Goal: Task Accomplishment & Management: Use online tool/utility

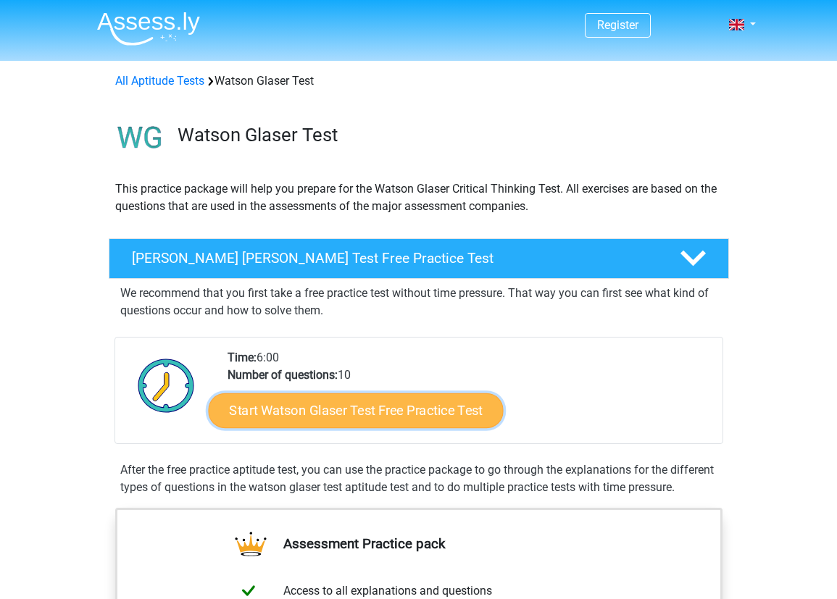
click at [431, 423] on link "Start Watson Glaser Test Free Practice Test" at bounding box center [355, 411] width 295 height 35
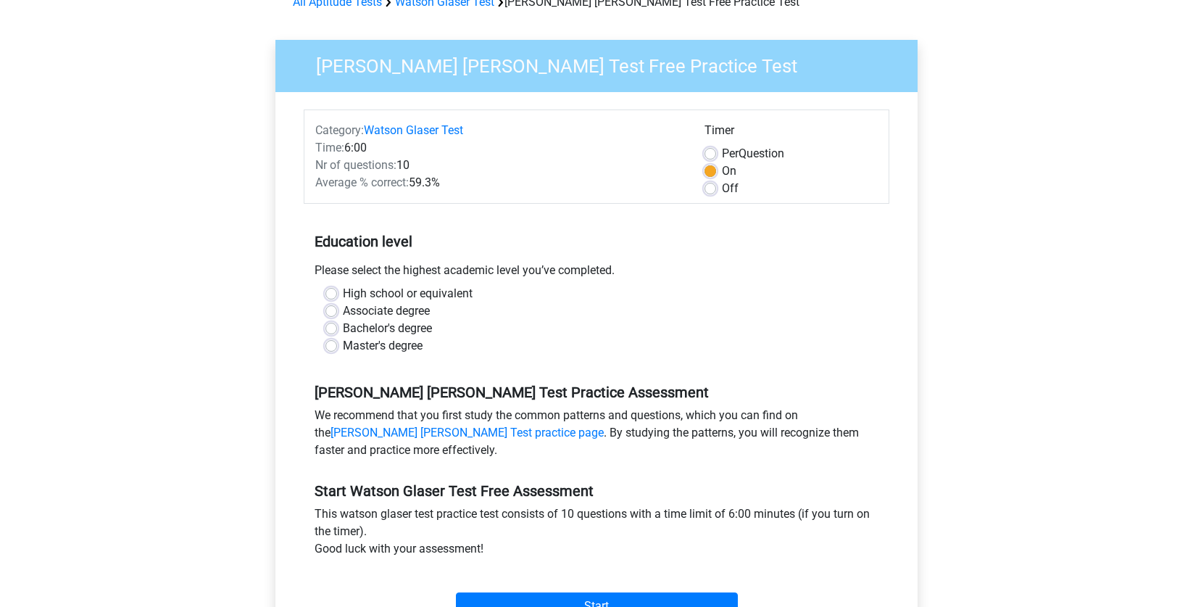
scroll to position [151, 0]
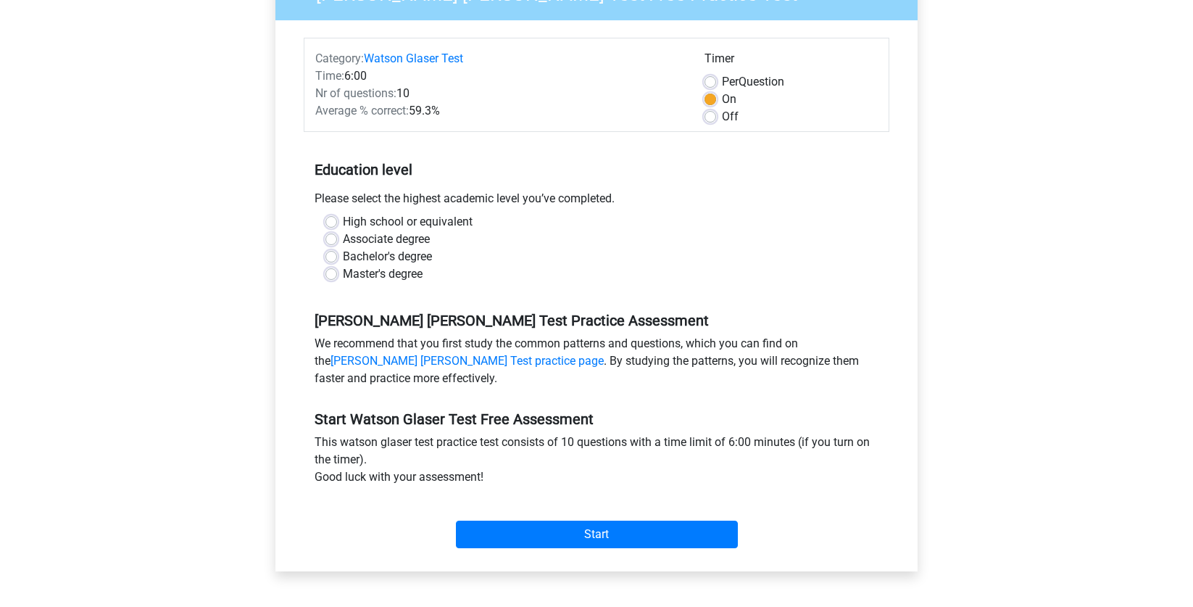
click at [343, 256] on label "Bachelor's degree" at bounding box center [387, 256] width 89 height 17
click at [333, 256] on input "Bachelor's degree" at bounding box center [331, 255] width 12 height 14
radio input "true"
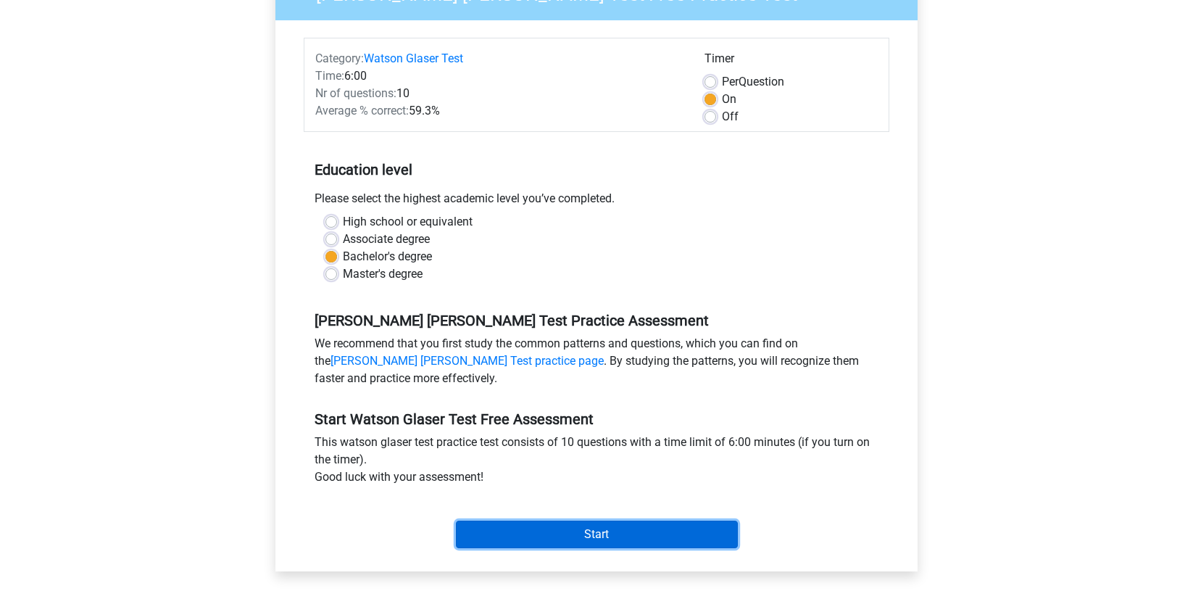
click at [611, 538] on input "Start" at bounding box center [597, 534] width 282 height 28
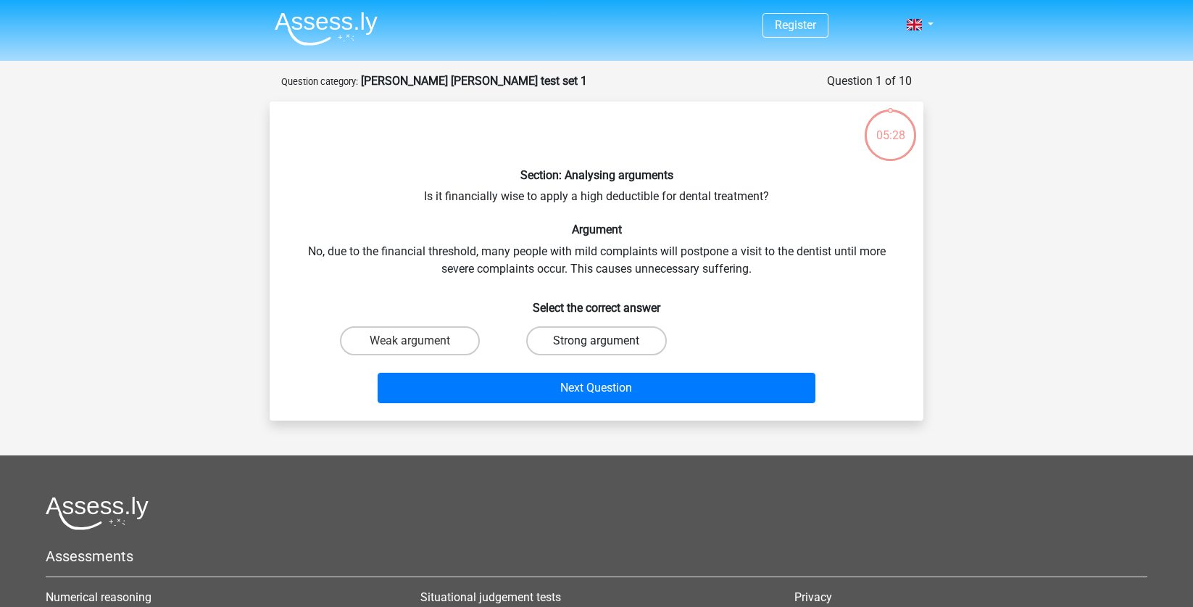
click at [603, 339] on label "Strong argument" at bounding box center [596, 340] width 140 height 29
click at [603, 341] on input "Strong argument" at bounding box center [601, 345] width 9 height 9
radio input "true"
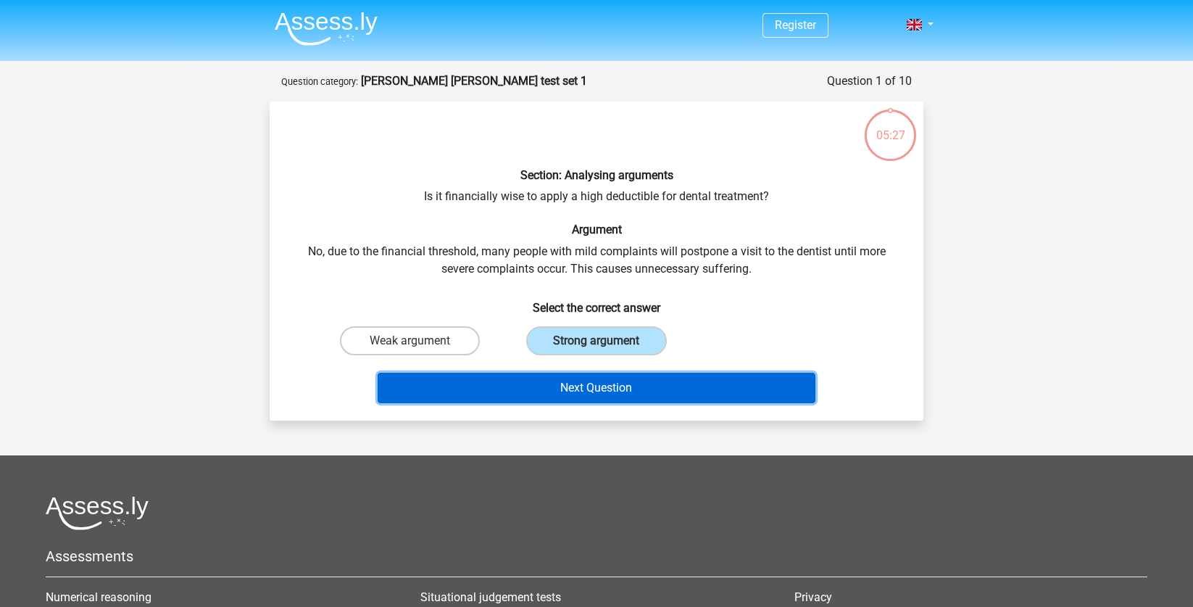
click at [635, 382] on button "Next Question" at bounding box center [597, 388] width 439 height 30
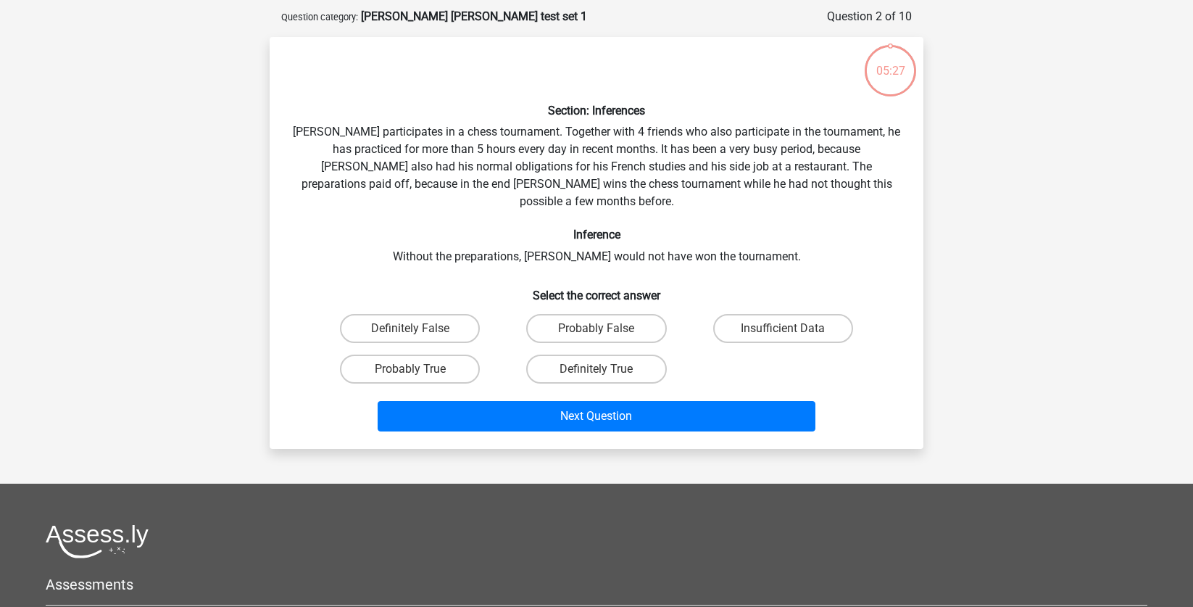
scroll to position [72, 0]
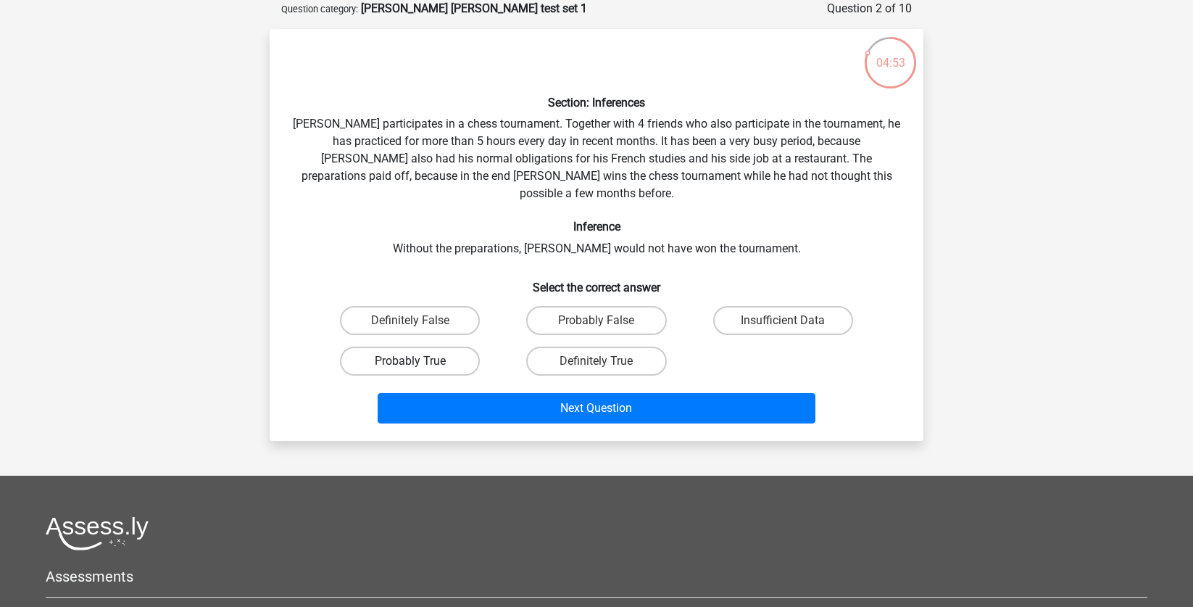
click at [434, 350] on label "Probably True" at bounding box center [410, 360] width 140 height 29
click at [420, 361] on input "Probably True" at bounding box center [414, 365] width 9 height 9
radio input "true"
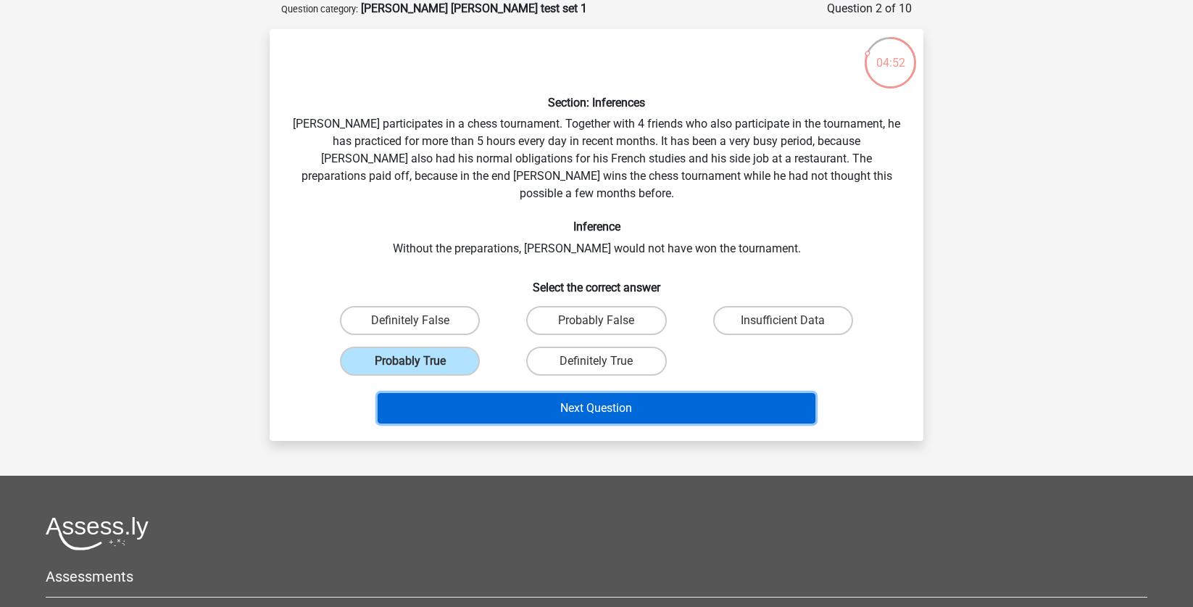
click at [703, 393] on button "Next Question" at bounding box center [597, 408] width 439 height 30
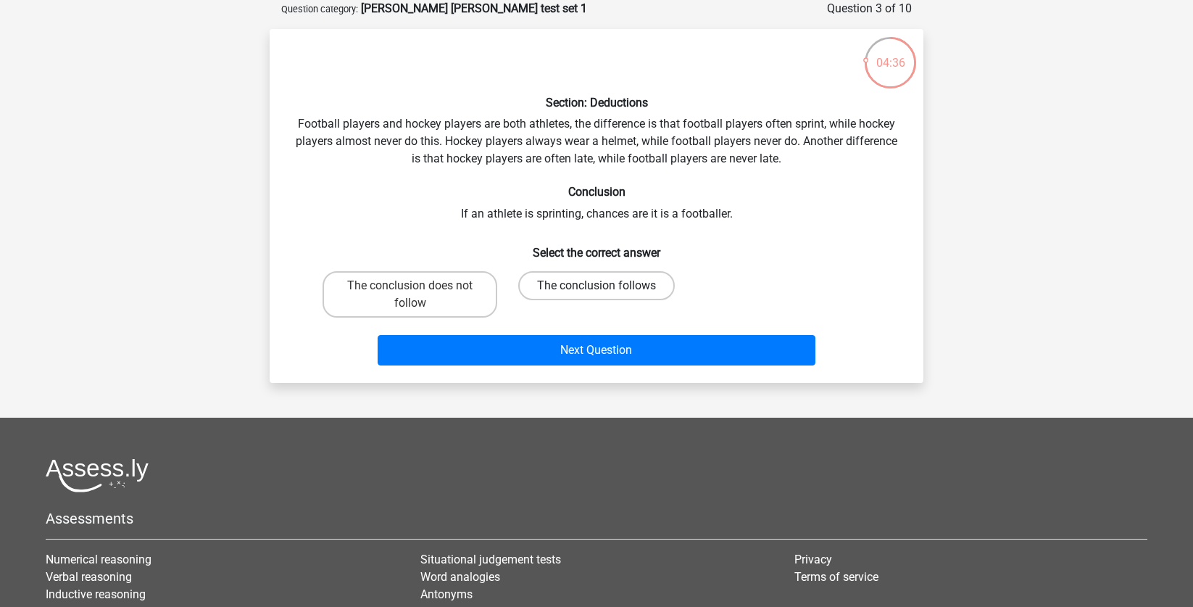
click at [643, 289] on label "The conclusion follows" at bounding box center [596, 285] width 157 height 29
click at [606, 289] on input "The conclusion follows" at bounding box center [601, 290] width 9 height 9
radio input "true"
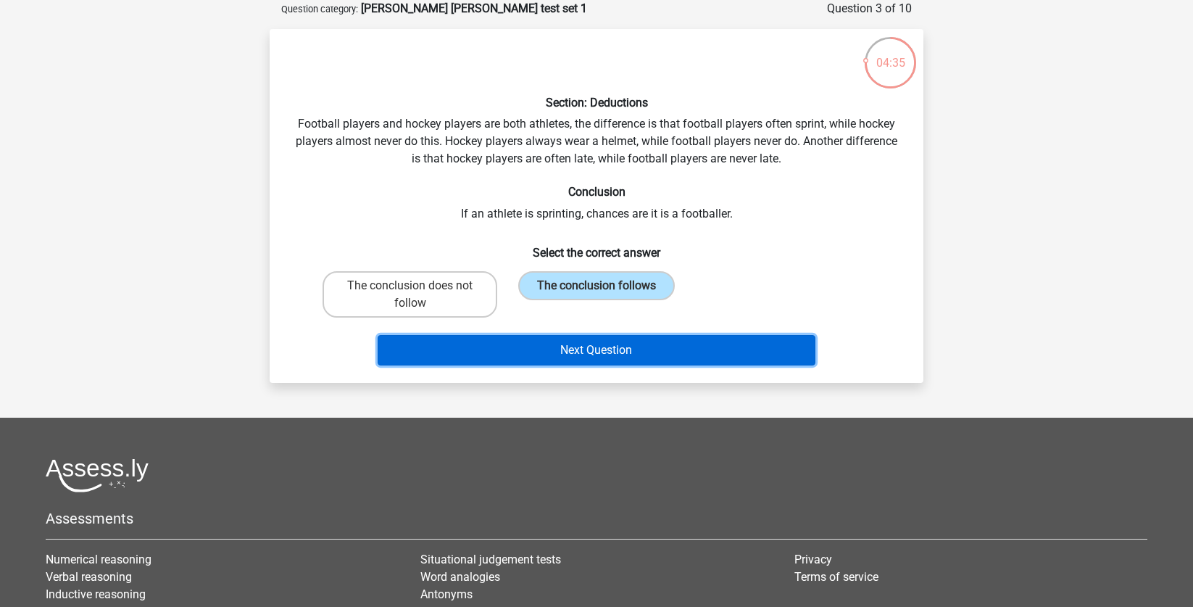
click at [668, 354] on button "Next Question" at bounding box center [597, 350] width 439 height 30
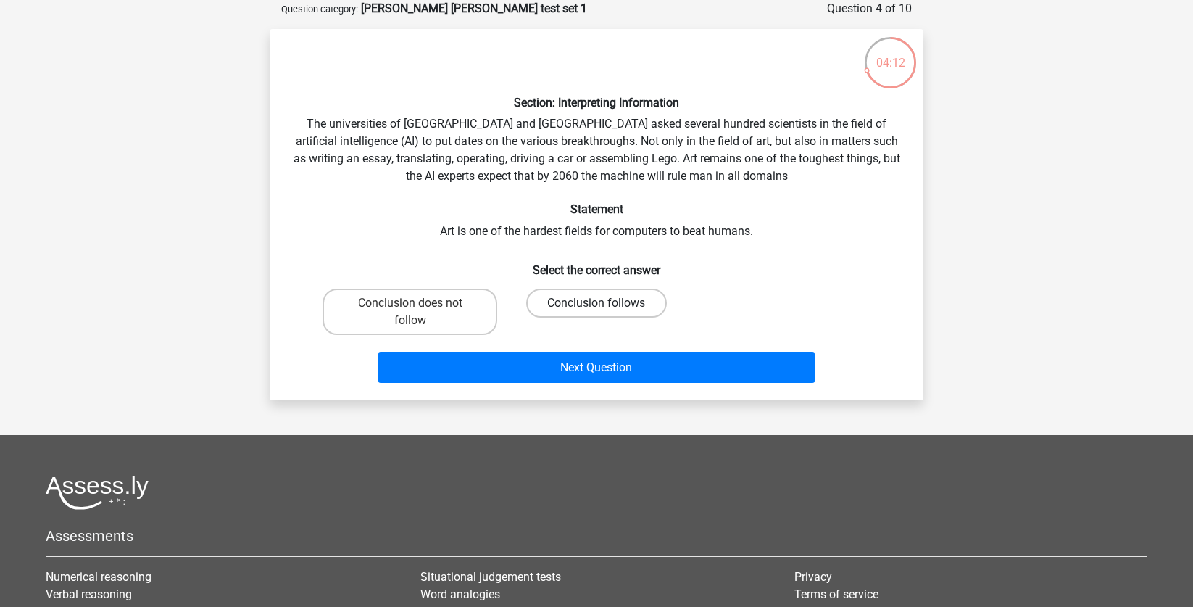
click at [623, 296] on label "Conclusion follows" at bounding box center [596, 302] width 140 height 29
click at [606, 303] on input "Conclusion follows" at bounding box center [601, 307] width 9 height 9
radio input "true"
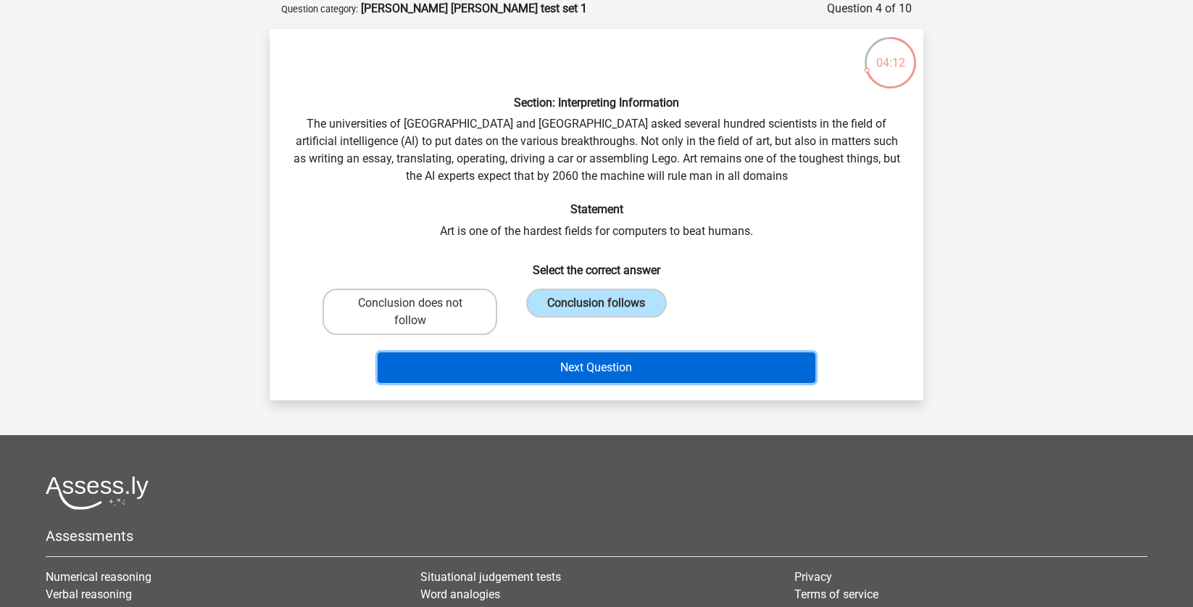
click at [609, 370] on button "Next Question" at bounding box center [597, 367] width 439 height 30
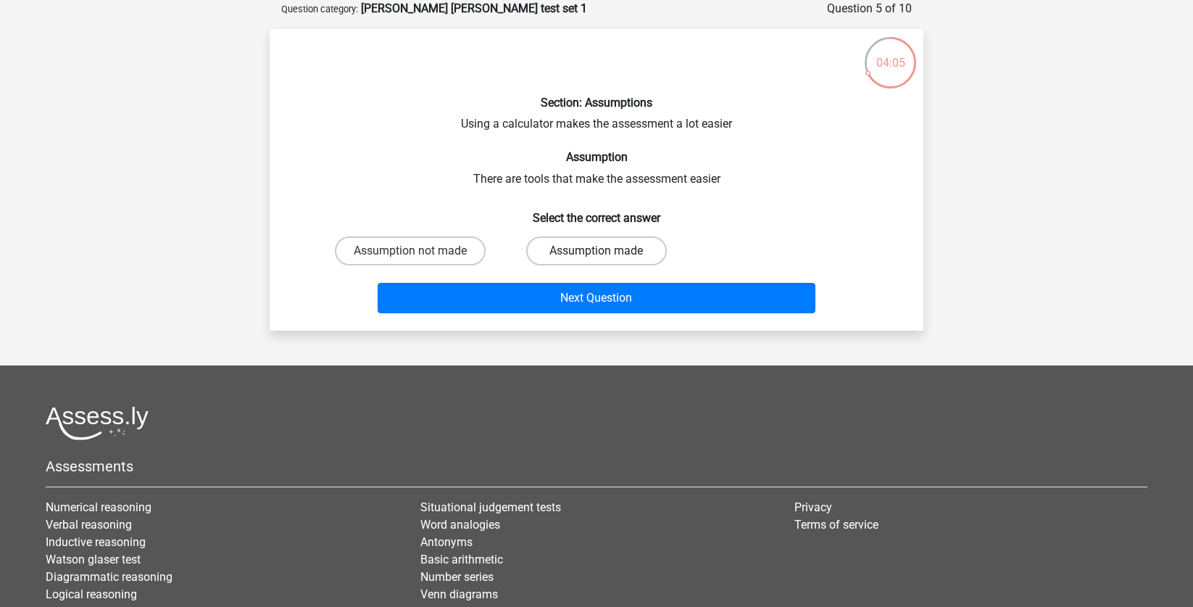
click at [593, 251] on label "Assumption made" at bounding box center [596, 250] width 140 height 29
click at [597, 251] on input "Assumption made" at bounding box center [601, 255] width 9 height 9
radio input "true"
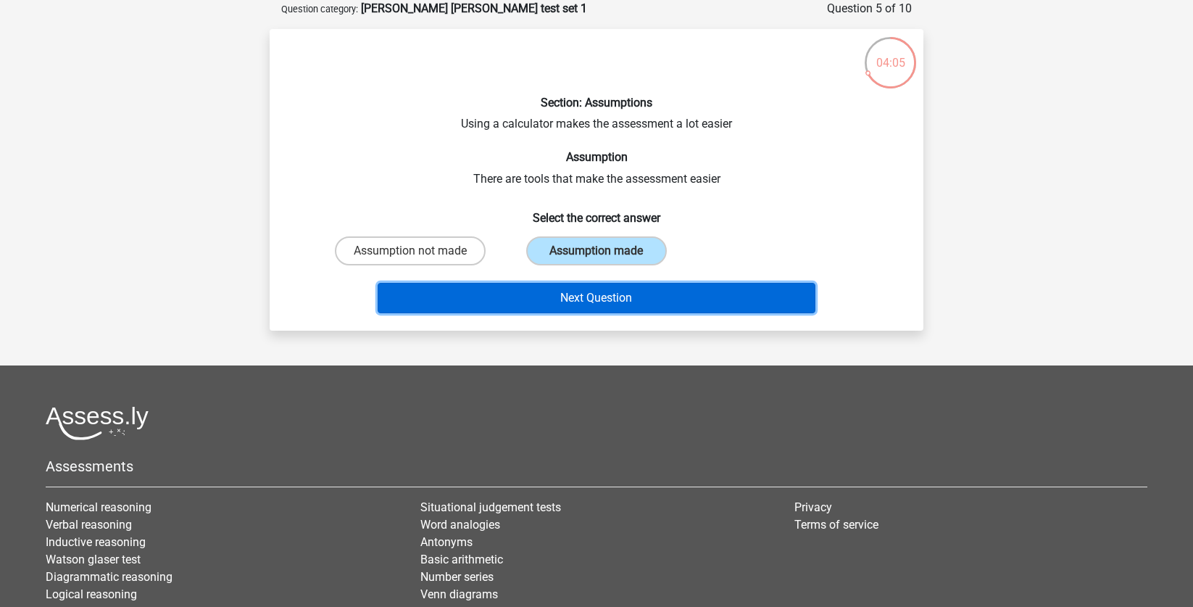
click at [623, 291] on button "Next Question" at bounding box center [597, 298] width 439 height 30
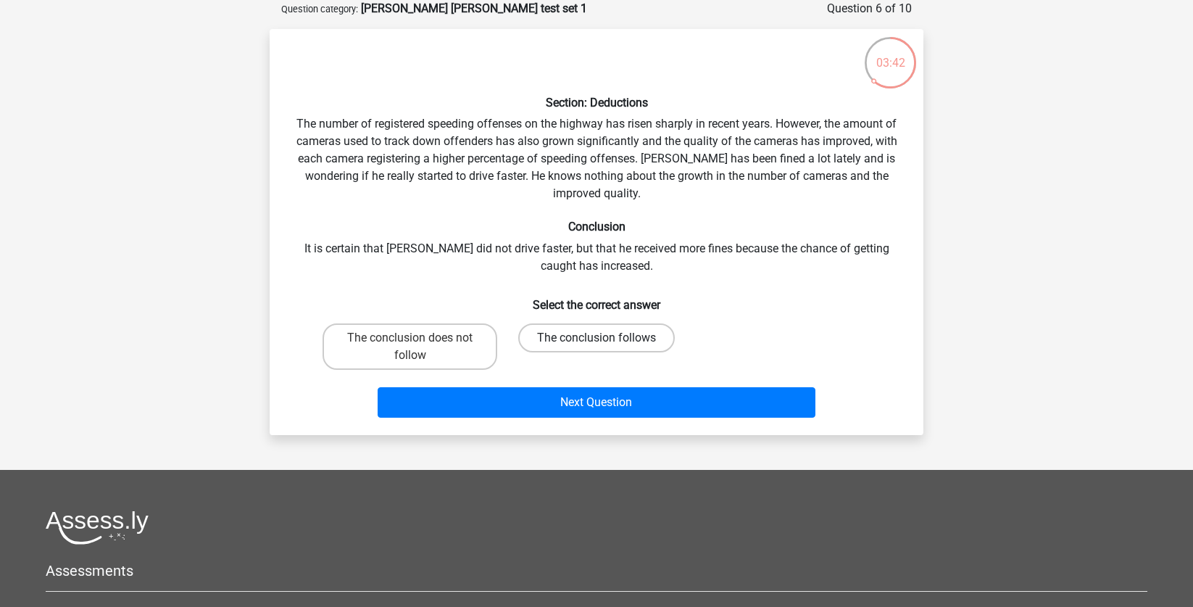
click at [629, 337] on label "The conclusion follows" at bounding box center [596, 337] width 157 height 29
click at [606, 338] on input "The conclusion follows" at bounding box center [601, 342] width 9 height 9
radio input "true"
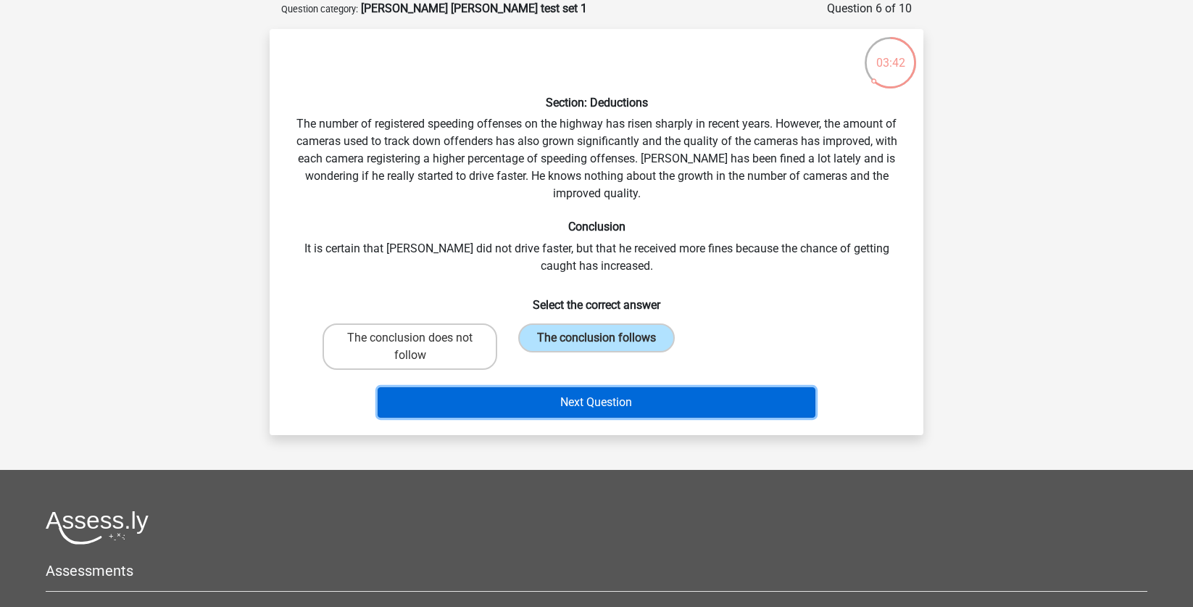
click at [649, 394] on button "Next Question" at bounding box center [597, 402] width 439 height 30
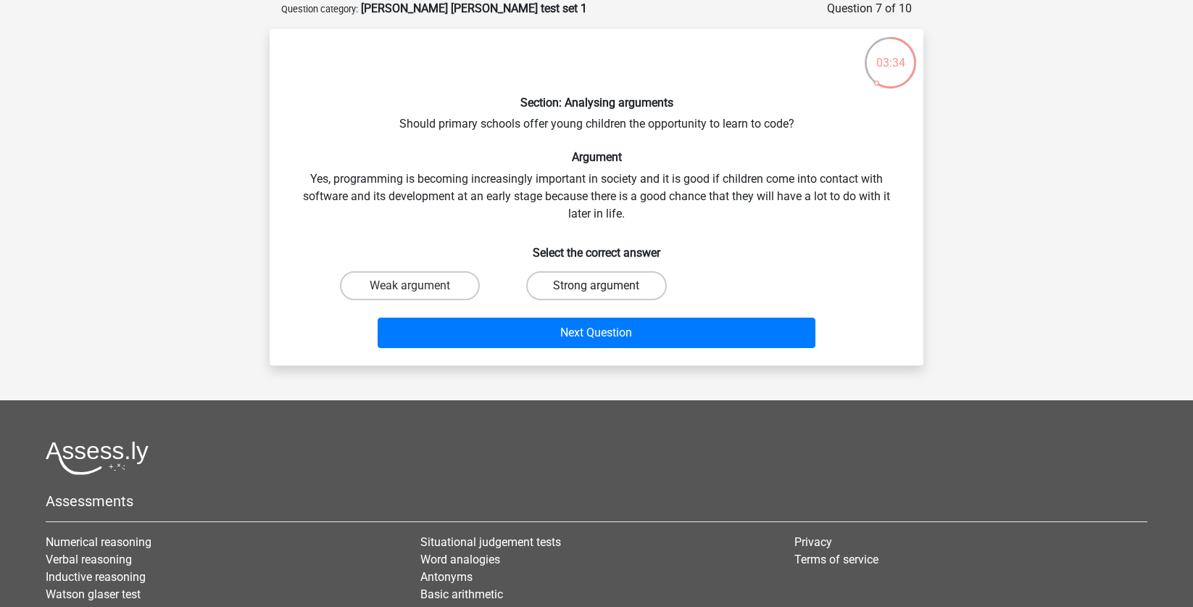
click at [597, 279] on label "Strong argument" at bounding box center [596, 285] width 140 height 29
click at [597, 286] on input "Strong argument" at bounding box center [601, 290] width 9 height 9
radio input "true"
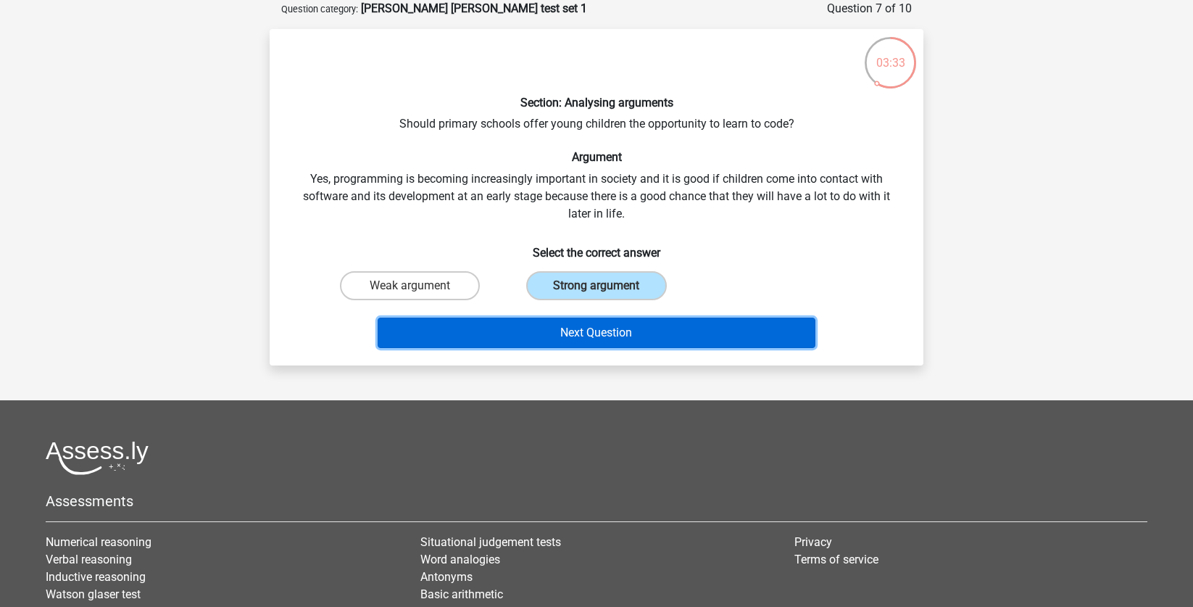
click at [595, 340] on button "Next Question" at bounding box center [597, 332] width 439 height 30
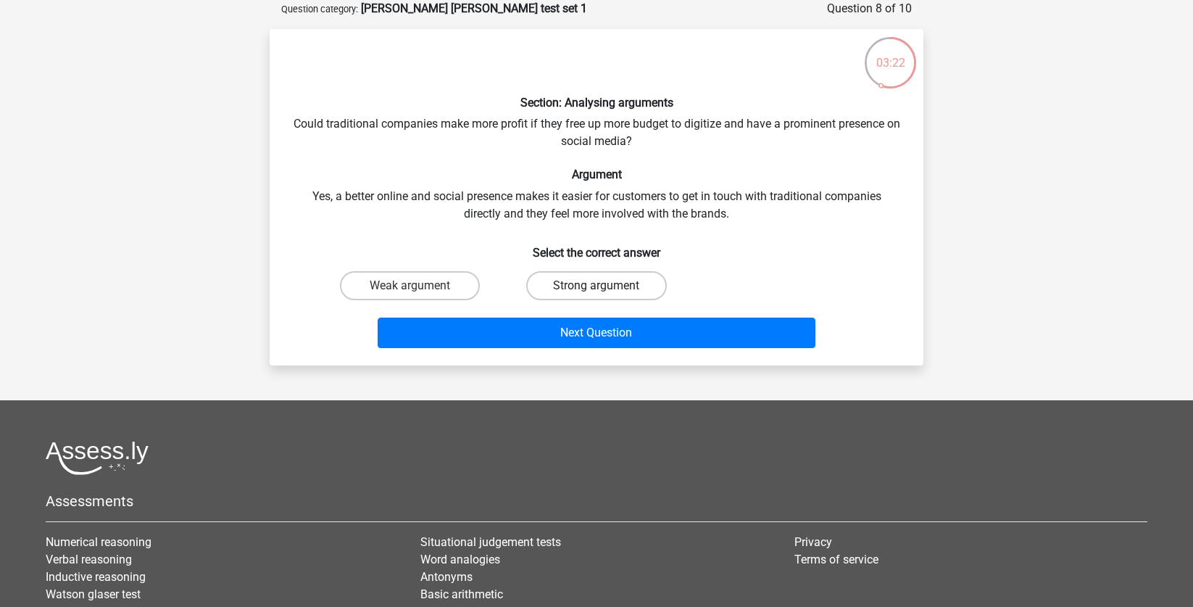
click at [581, 281] on label "Strong argument" at bounding box center [596, 285] width 140 height 29
click at [597, 286] on input "Strong argument" at bounding box center [601, 290] width 9 height 9
radio input "true"
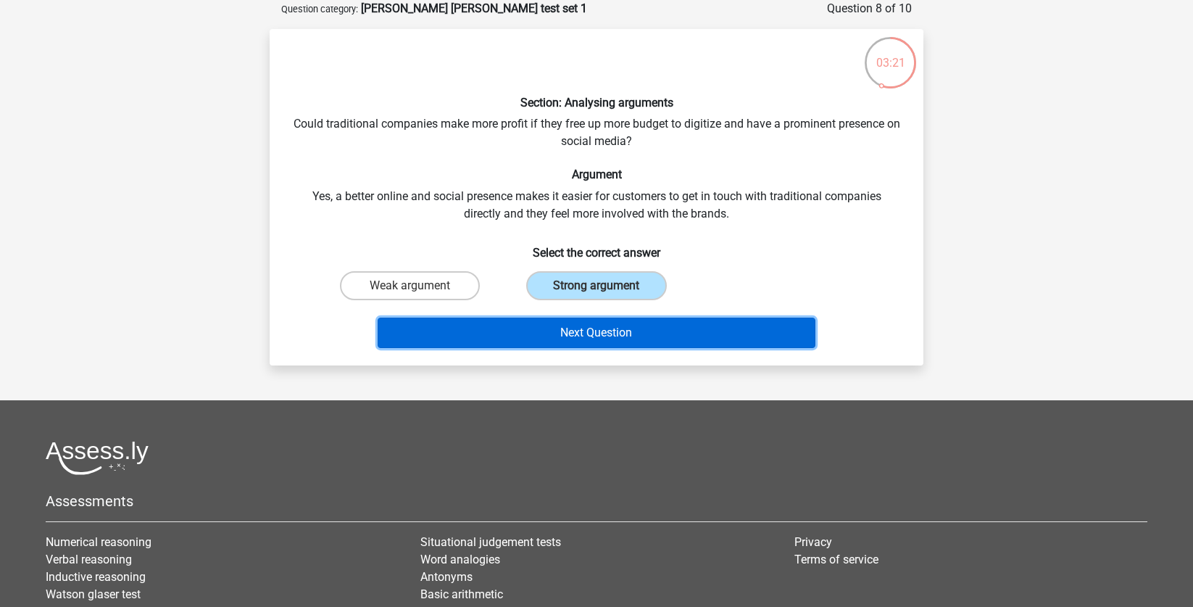
click at [648, 335] on button "Next Question" at bounding box center [597, 332] width 439 height 30
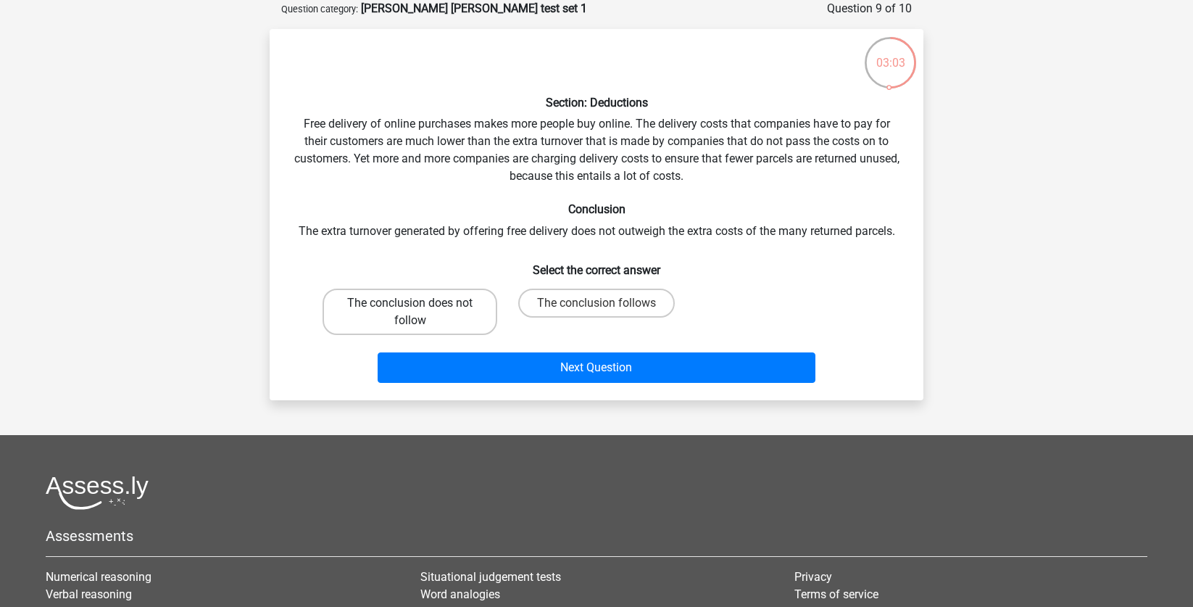
click at [399, 304] on label "The conclusion does not follow" at bounding box center [410, 311] width 175 height 46
click at [410, 304] on input "The conclusion does not follow" at bounding box center [414, 307] width 9 height 9
radio input "true"
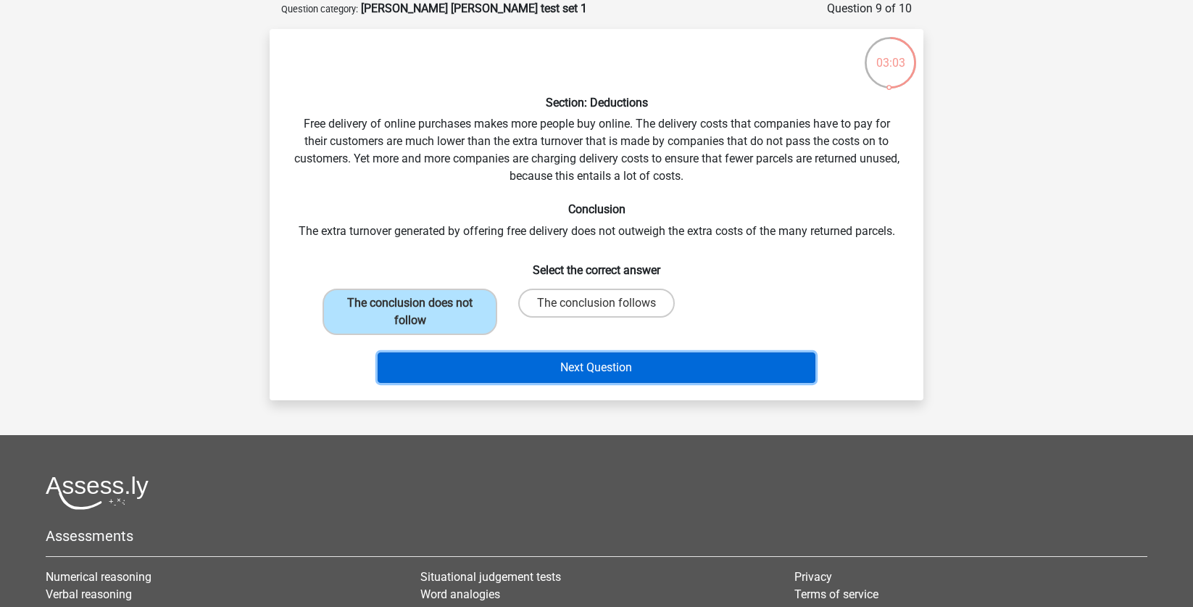
click at [528, 368] on button "Next Question" at bounding box center [597, 367] width 439 height 30
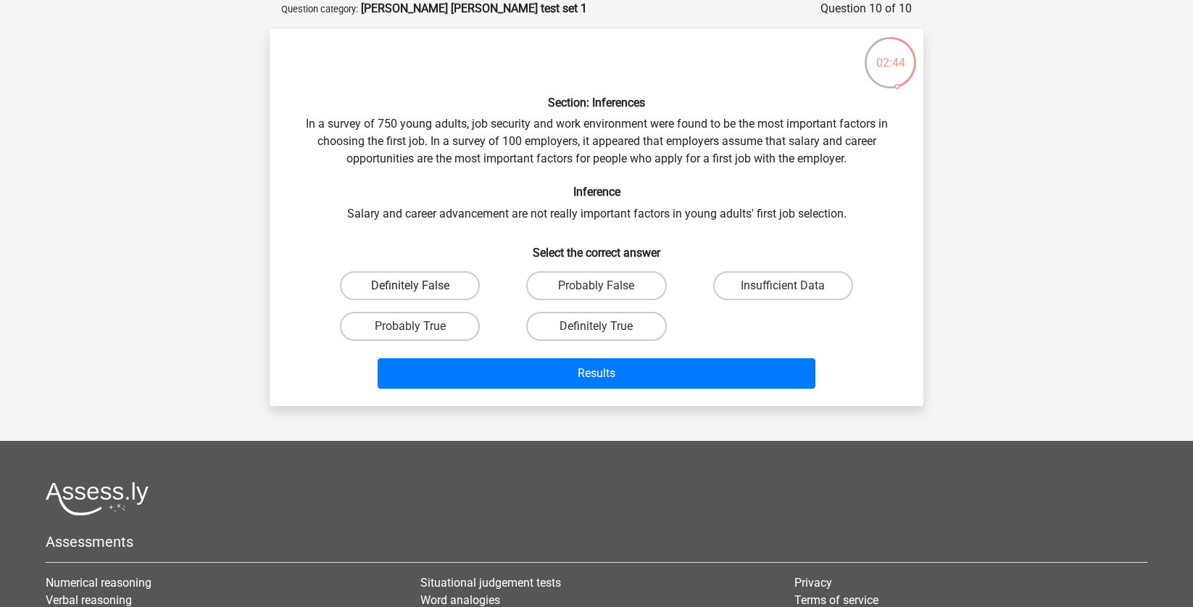
click at [443, 290] on label "Definitely False" at bounding box center [410, 285] width 140 height 29
click at [420, 290] on input "Definitely False" at bounding box center [414, 290] width 9 height 9
radio input "true"
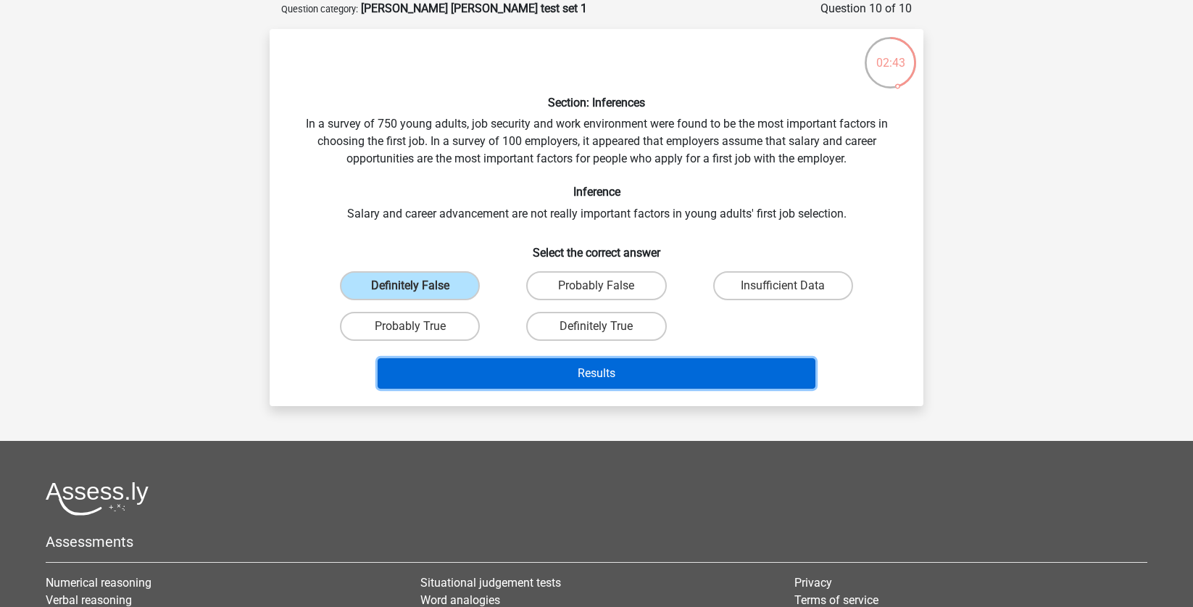
click at [631, 376] on button "Results" at bounding box center [597, 373] width 439 height 30
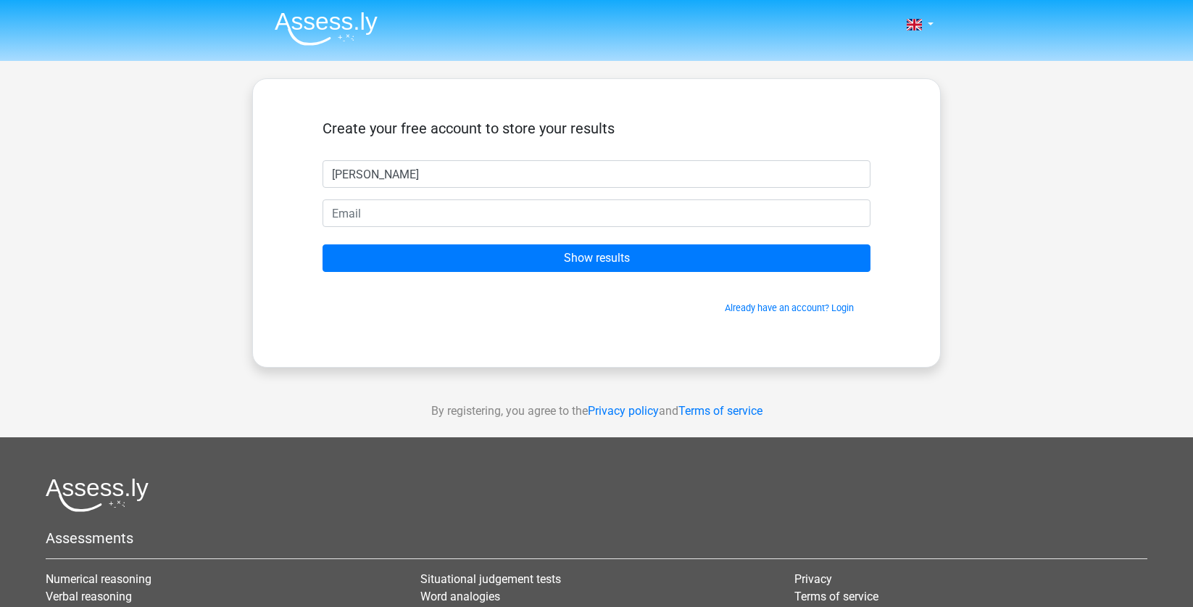
type input "Jamison"
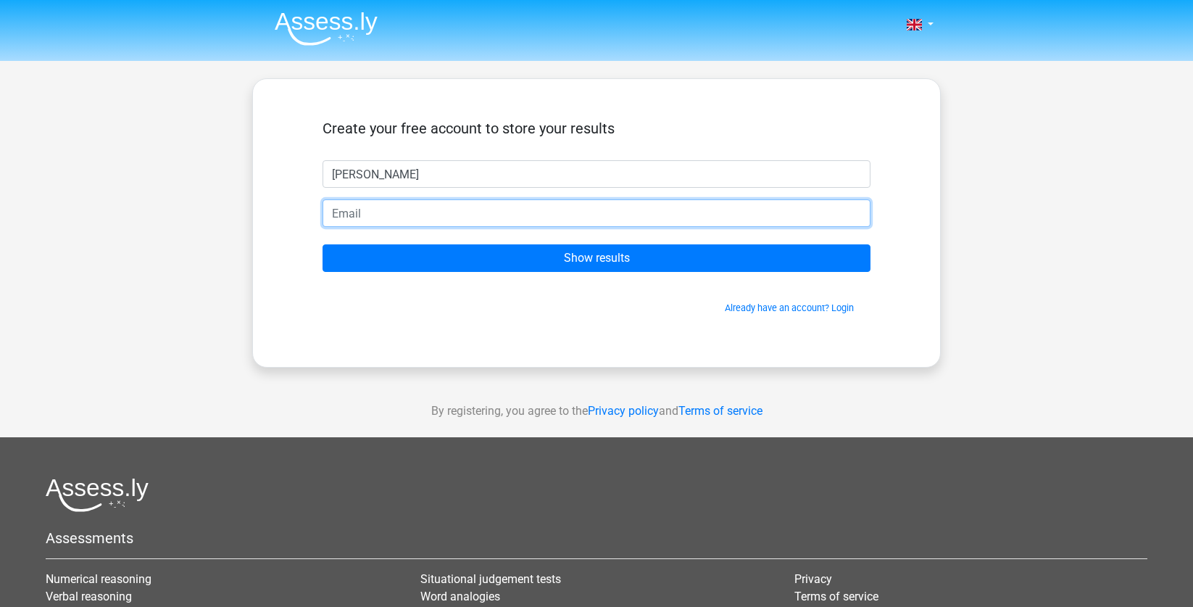
click at [503, 217] on input "email" at bounding box center [597, 213] width 548 height 28
type input "jamison.thacker7@gmail.com"
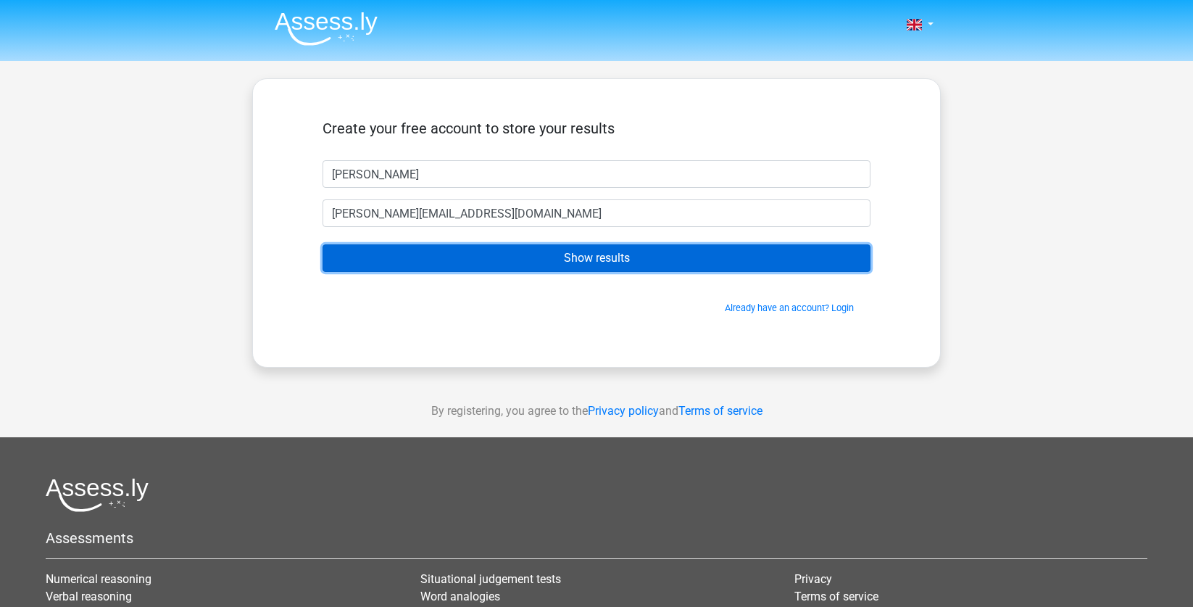
click at [561, 257] on input "Show results" at bounding box center [597, 258] width 548 height 28
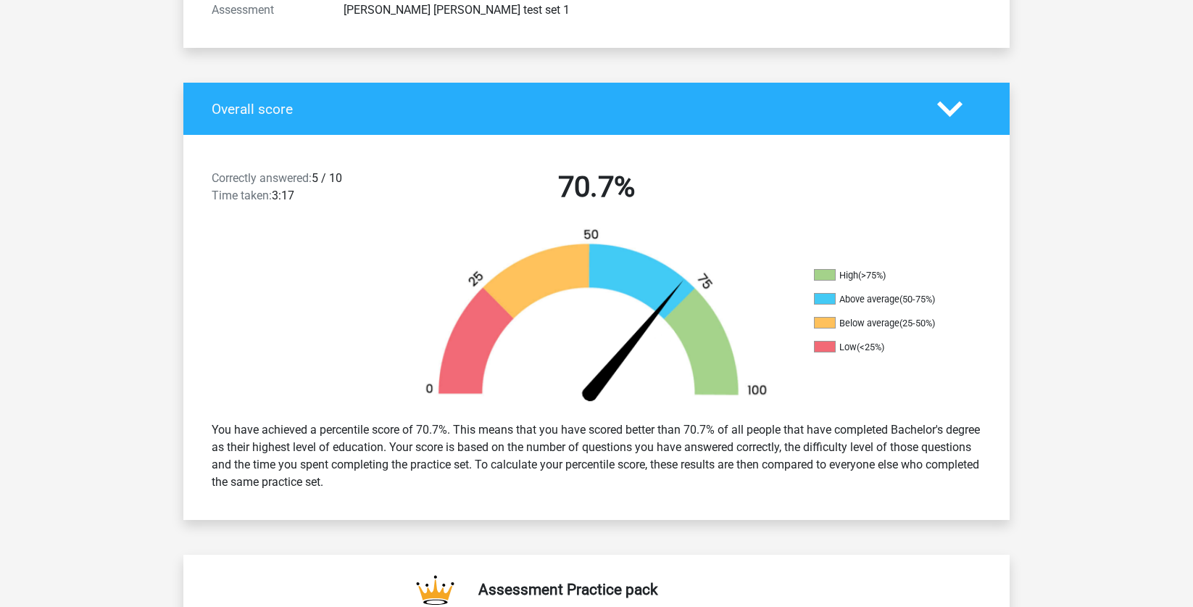
scroll to position [250, 0]
